Goal: Transaction & Acquisition: Purchase product/service

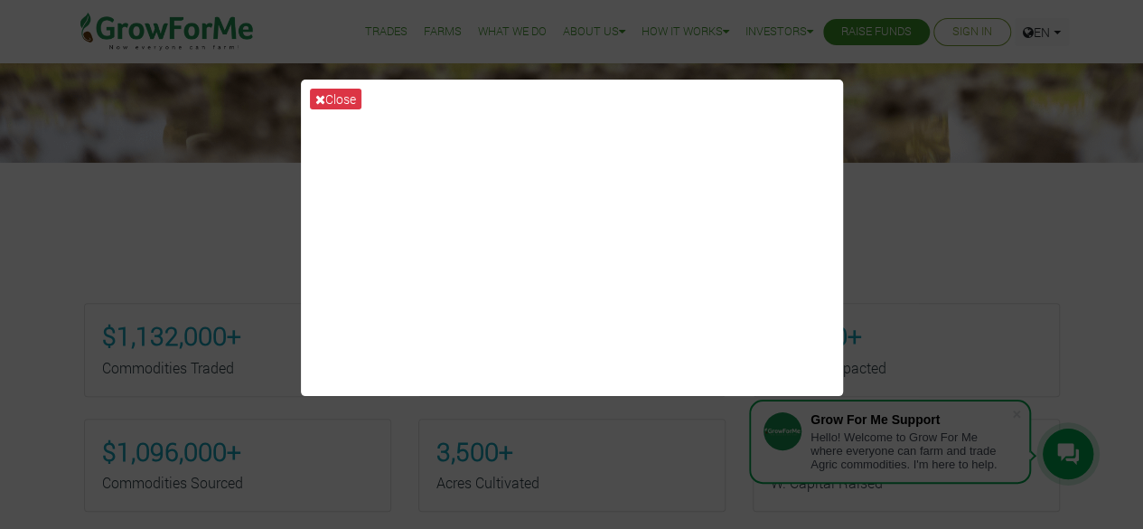
click at [989, 216] on div "Close" at bounding box center [571, 264] width 1143 height 529
click at [970, 323] on div "Close" at bounding box center [571, 264] width 1143 height 529
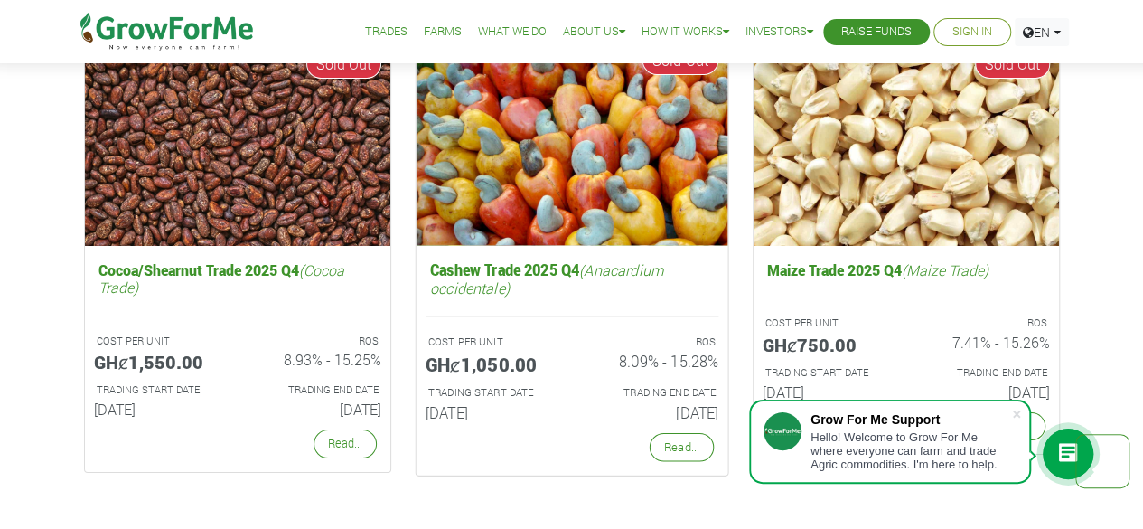
scroll to position [3317, 0]
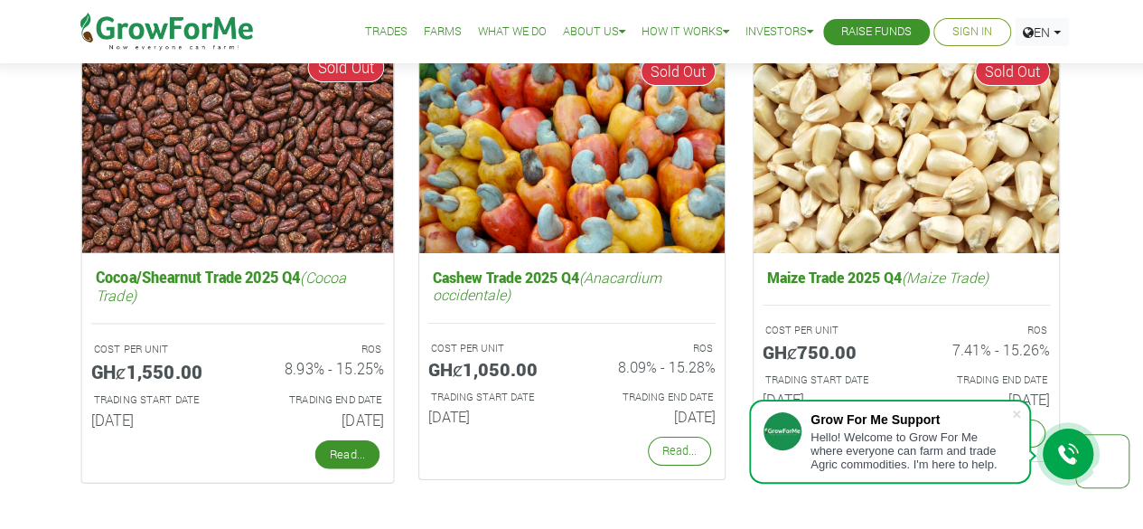
click at [360, 453] on link "Read..." at bounding box center [346, 454] width 64 height 29
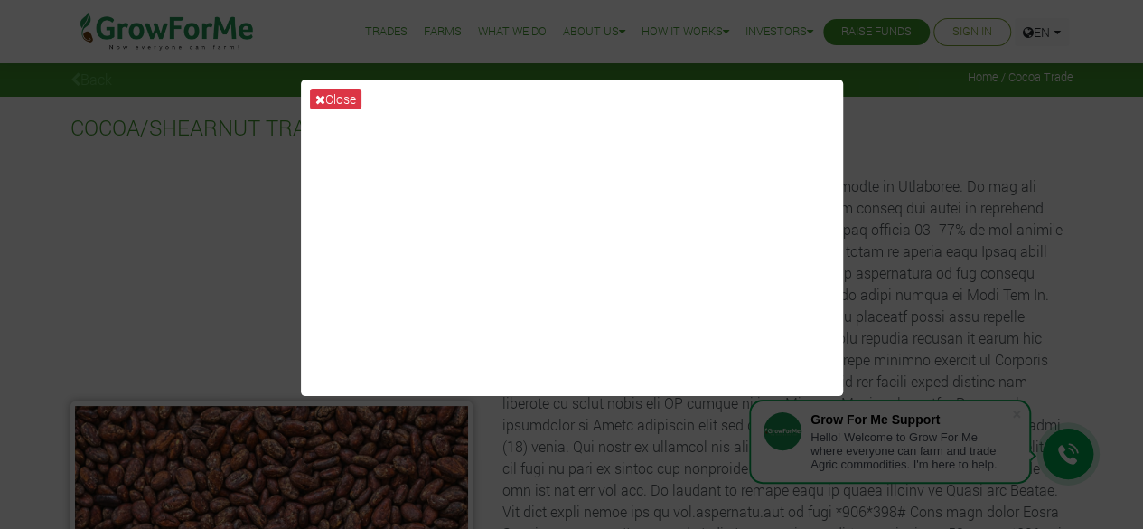
click at [439, 478] on div "Close" at bounding box center [571, 264] width 1143 height 529
click at [319, 96] on icon at bounding box center [320, 99] width 10 height 13
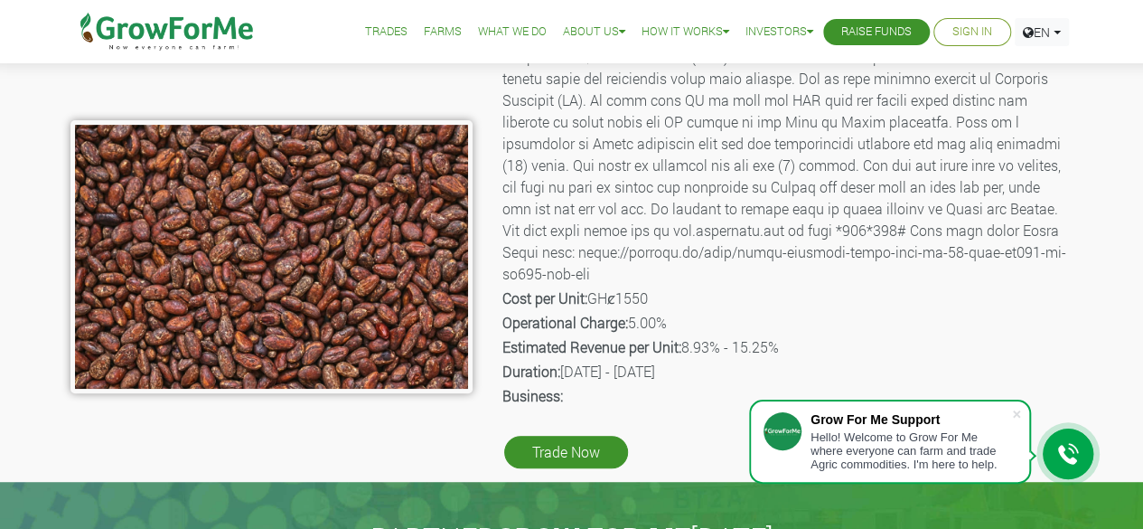
scroll to position [280, 0]
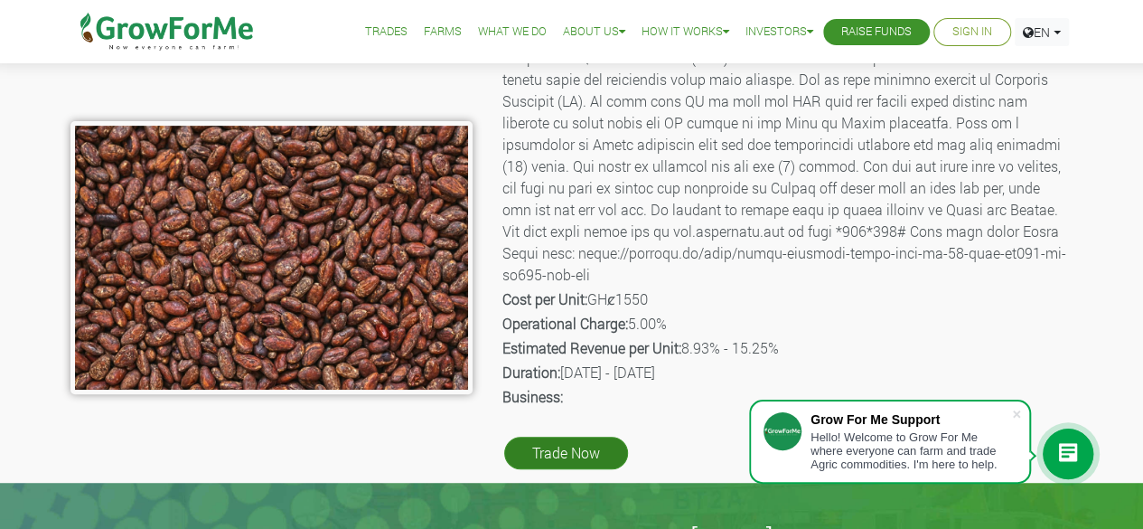
click at [589, 436] on link "Trade Now" at bounding box center [566, 452] width 124 height 33
